Goal: Find specific page/section: Find specific page/section

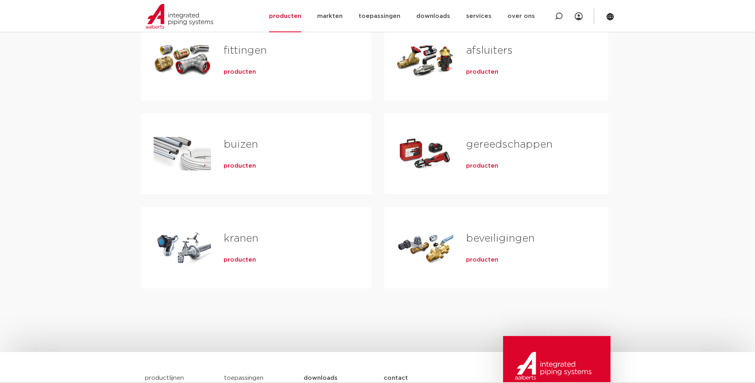
scroll to position [199, 0]
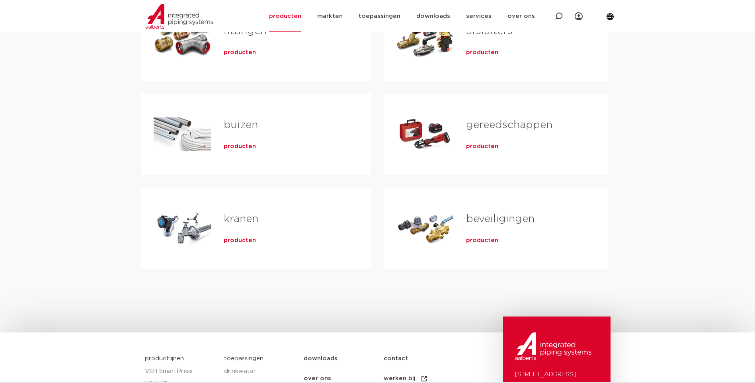
click at [488, 216] on link "beveiligingen" at bounding box center [500, 219] width 68 height 10
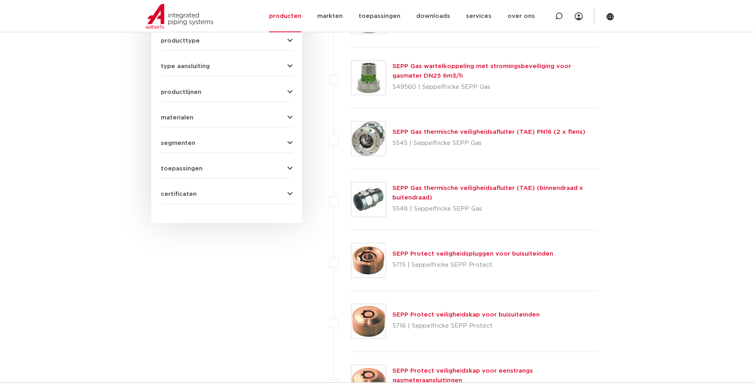
scroll to position [239, 0]
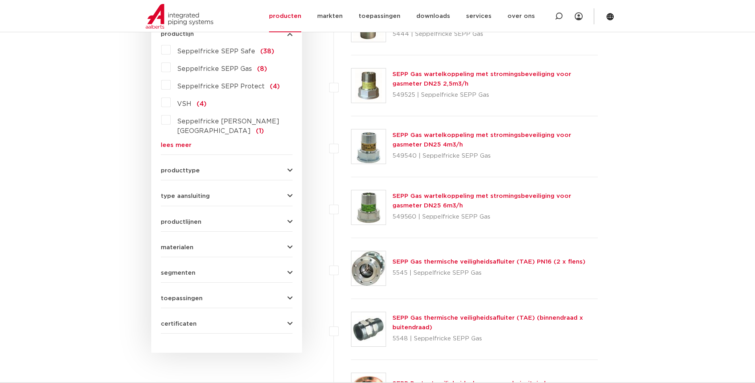
click at [290, 168] on icon "button" at bounding box center [289, 171] width 5 height 6
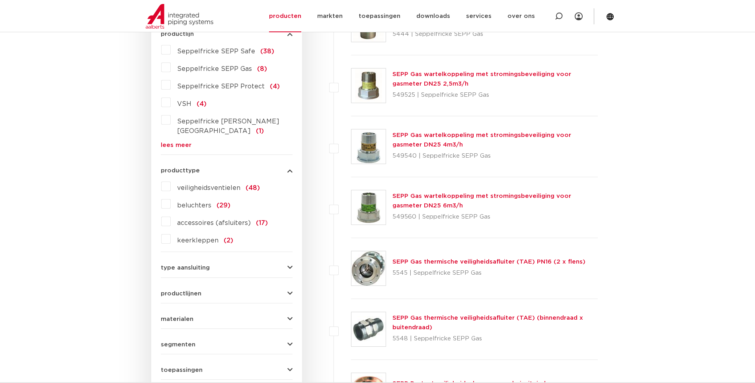
click at [290, 168] on icon "button" at bounding box center [289, 171] width 5 height 6
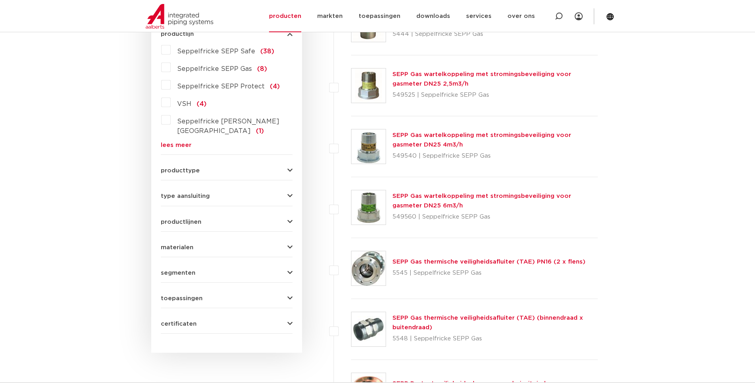
click at [286, 193] on button "type aansluiting" at bounding box center [227, 196] width 132 height 6
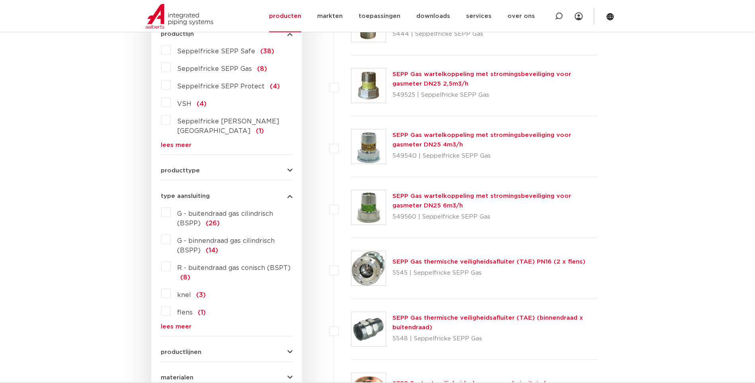
click at [286, 193] on button "type aansluiting" at bounding box center [227, 196] width 132 height 6
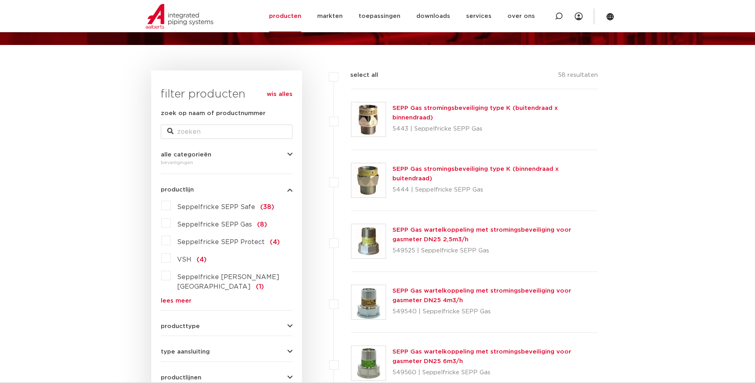
scroll to position [40, 0]
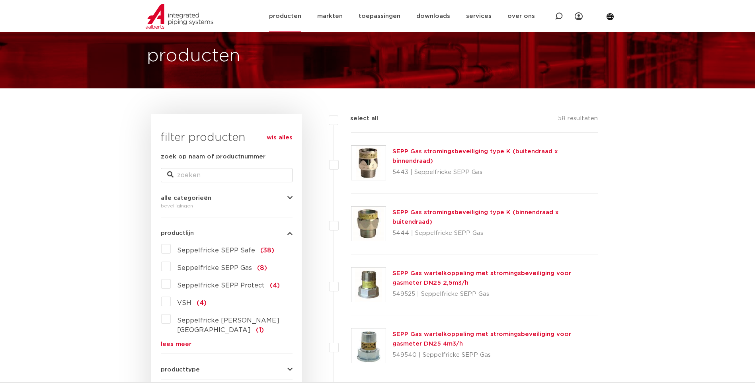
click at [297, 18] on link "producten" at bounding box center [285, 16] width 32 height 32
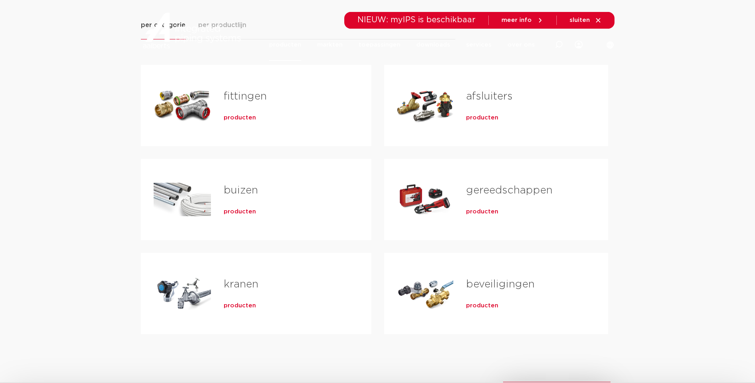
scroll to position [159, 0]
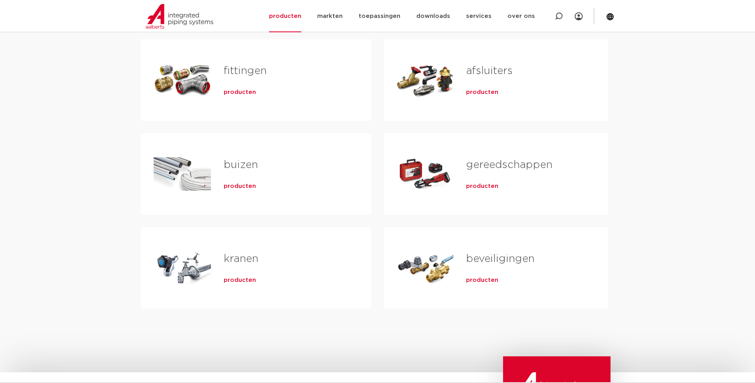
click at [480, 281] on span "producten" at bounding box center [482, 280] width 32 height 8
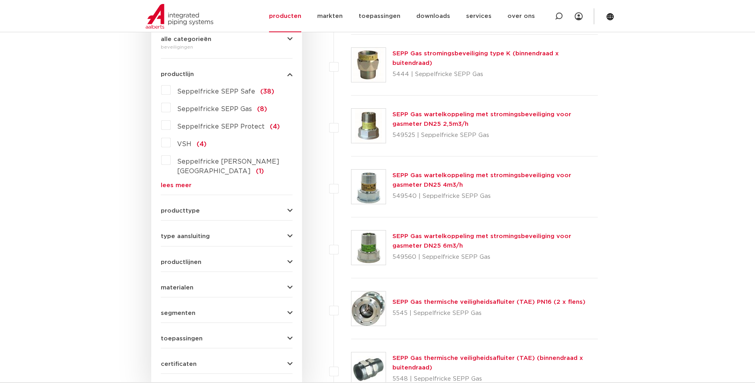
scroll to position [199, 0]
click at [287, 76] on icon "button" at bounding box center [289, 74] width 5 height 6
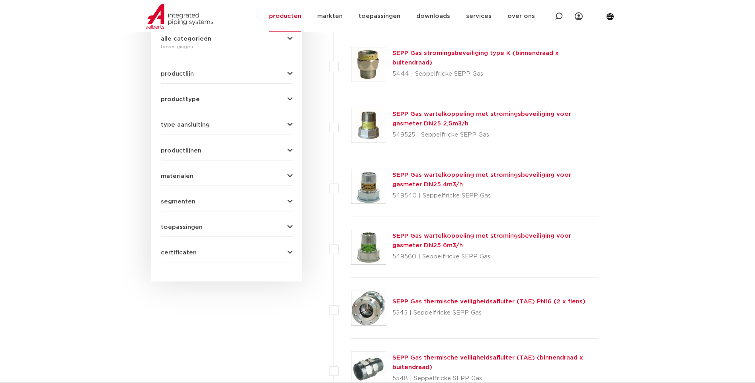
click at [287, 76] on icon "button" at bounding box center [289, 74] width 5 height 6
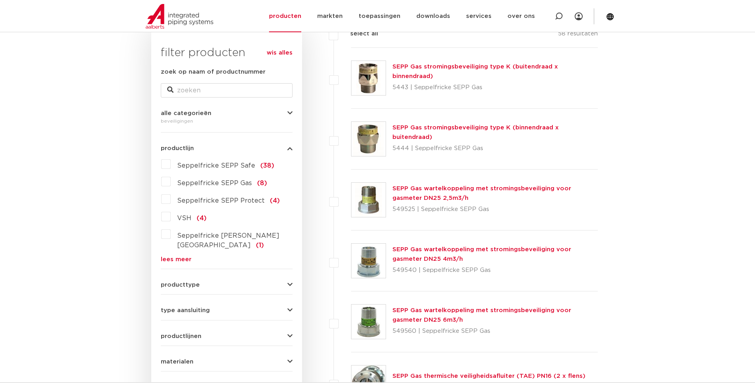
scroll to position [119, 0]
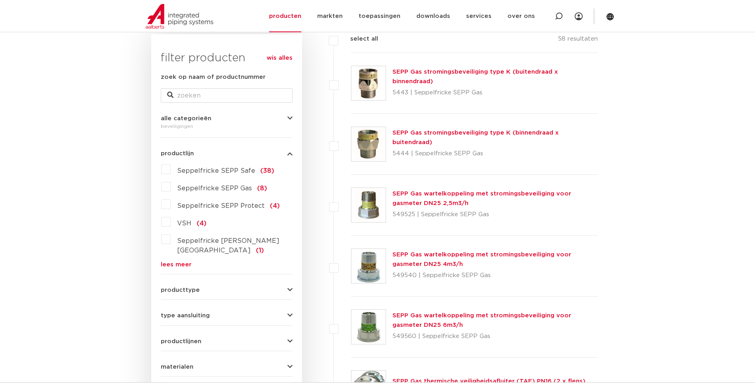
click at [288, 119] on icon "button" at bounding box center [289, 118] width 5 height 6
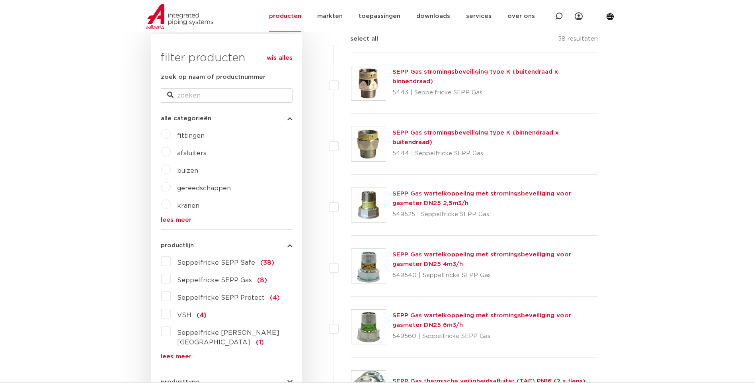
click at [171, 153] on label "afsluiters" at bounding box center [189, 151] width 36 height 13
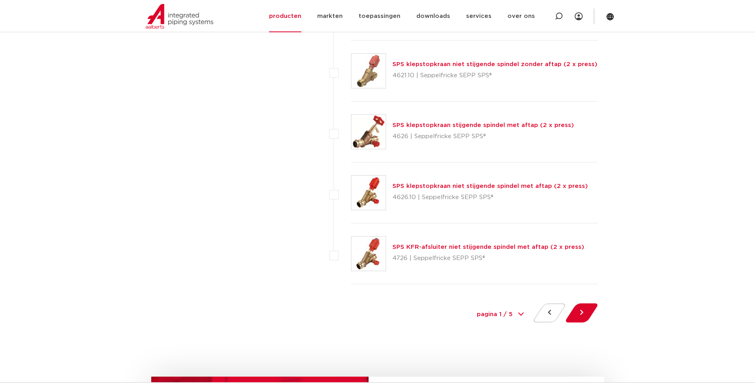
scroll to position [3543, 0]
click at [580, 314] on button at bounding box center [581, 312] width 23 height 19
